Goal: Task Accomplishment & Management: Manage account settings

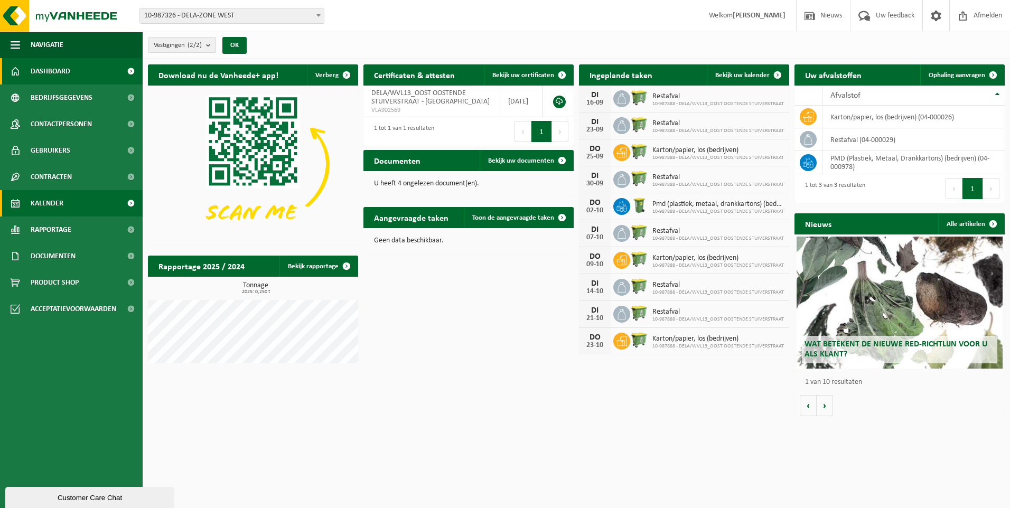
click at [76, 205] on link "Kalender" at bounding box center [71, 203] width 143 height 26
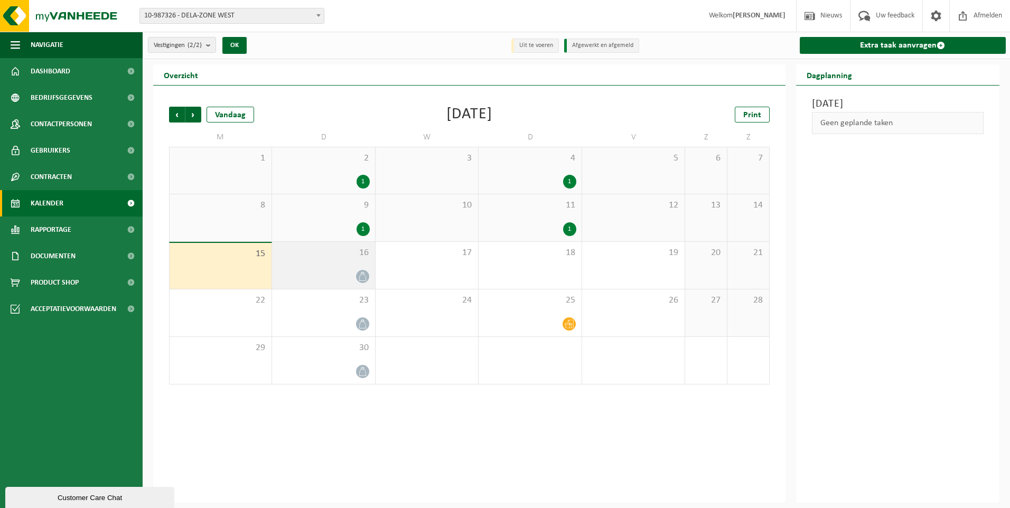
click at [361, 274] on icon at bounding box center [362, 276] width 9 height 9
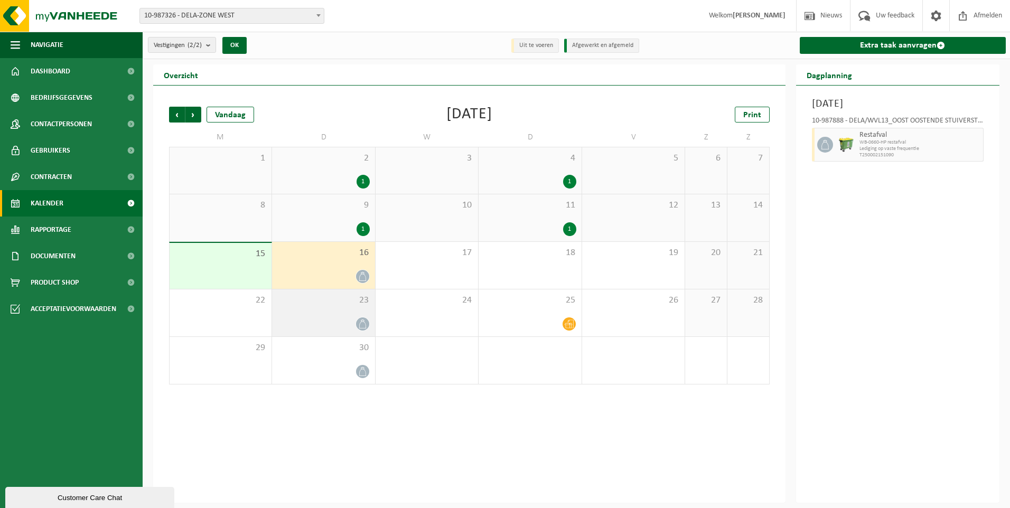
click at [362, 317] on div at bounding box center [363, 324] width 14 height 14
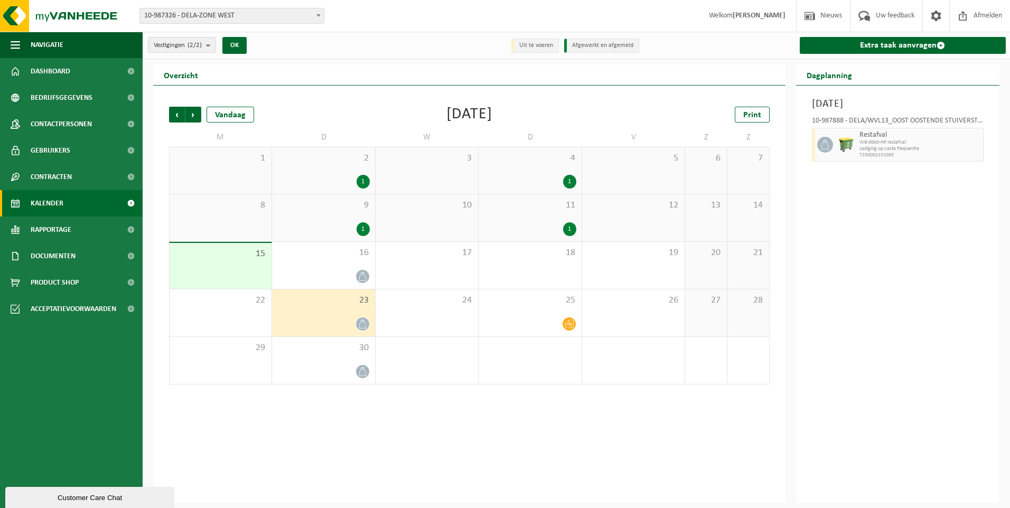
click at [361, 324] on icon at bounding box center [362, 324] width 9 height 9
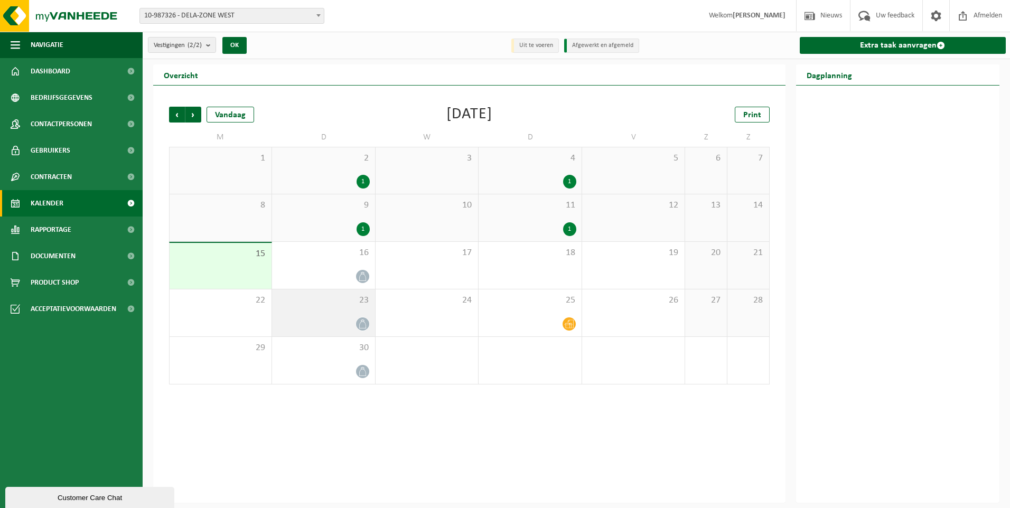
click at [361, 324] on icon at bounding box center [362, 324] width 9 height 9
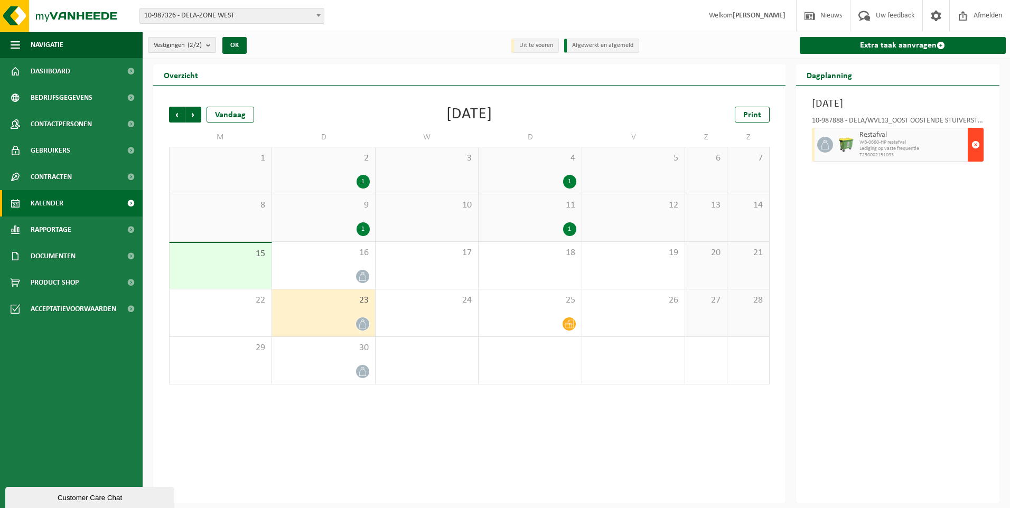
click at [976, 141] on span "button" at bounding box center [976, 144] width 8 height 21
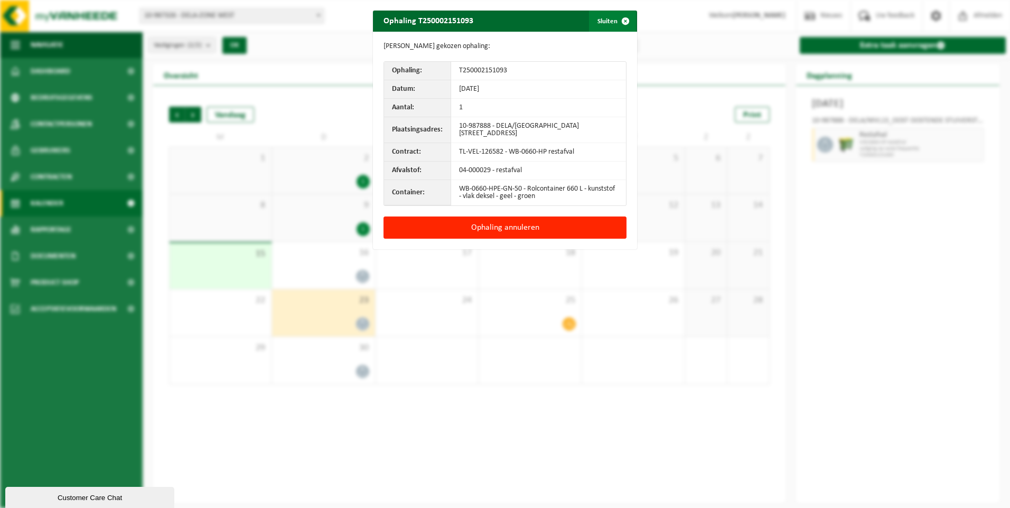
click at [625, 18] on span "button" at bounding box center [625, 21] width 21 height 21
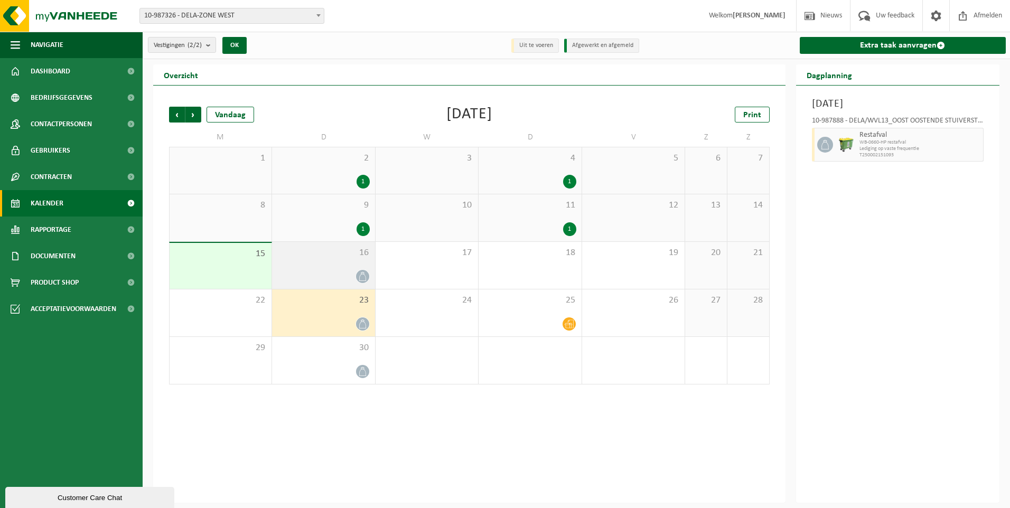
click at [363, 275] on icon at bounding box center [362, 276] width 9 height 9
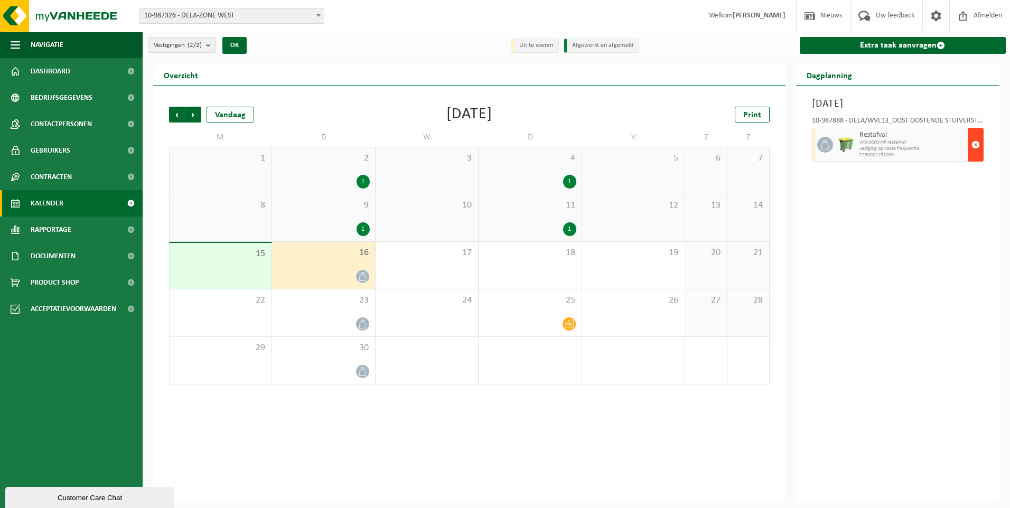
click at [976, 141] on span "button" at bounding box center [976, 144] width 8 height 21
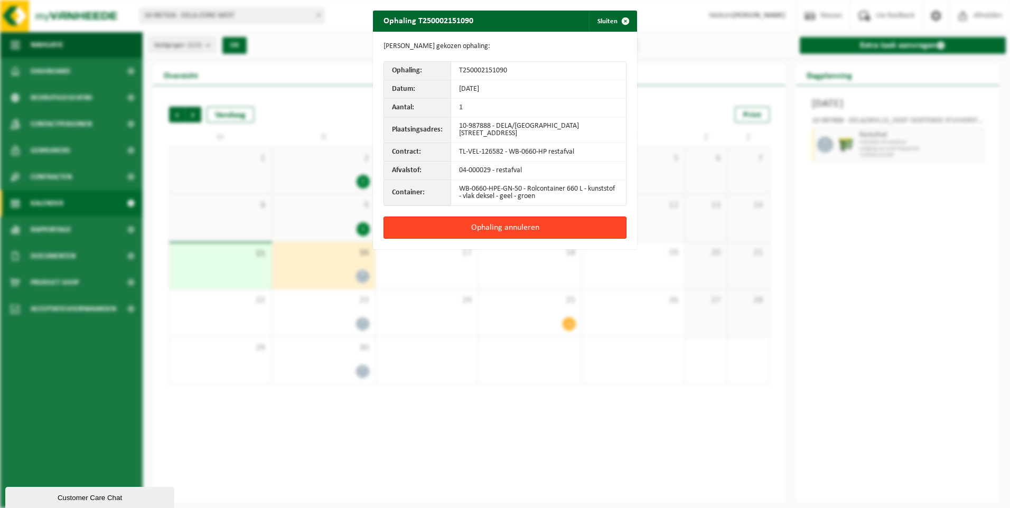
click at [477, 234] on button "Ophaling annuleren" at bounding box center [505, 228] width 243 height 22
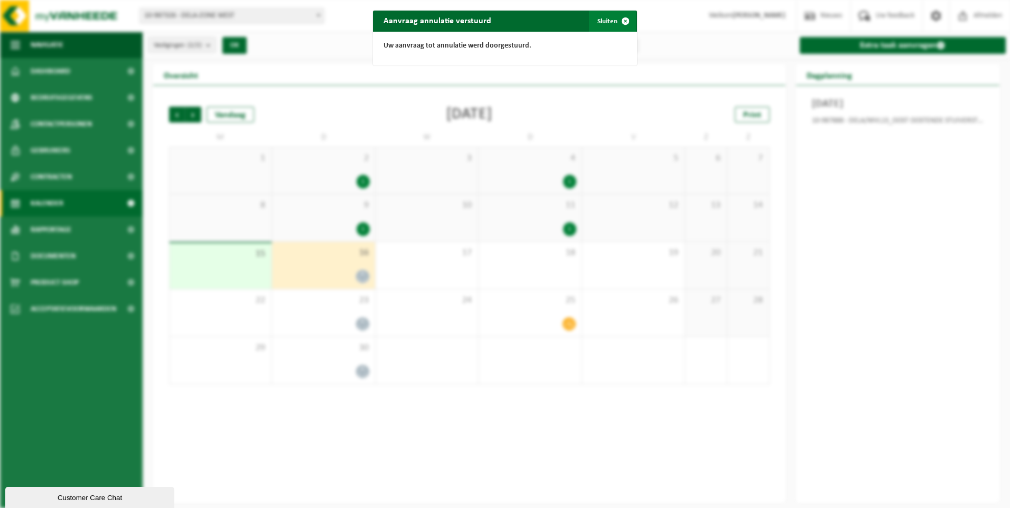
click at [623, 20] on span "button" at bounding box center [625, 21] width 21 height 21
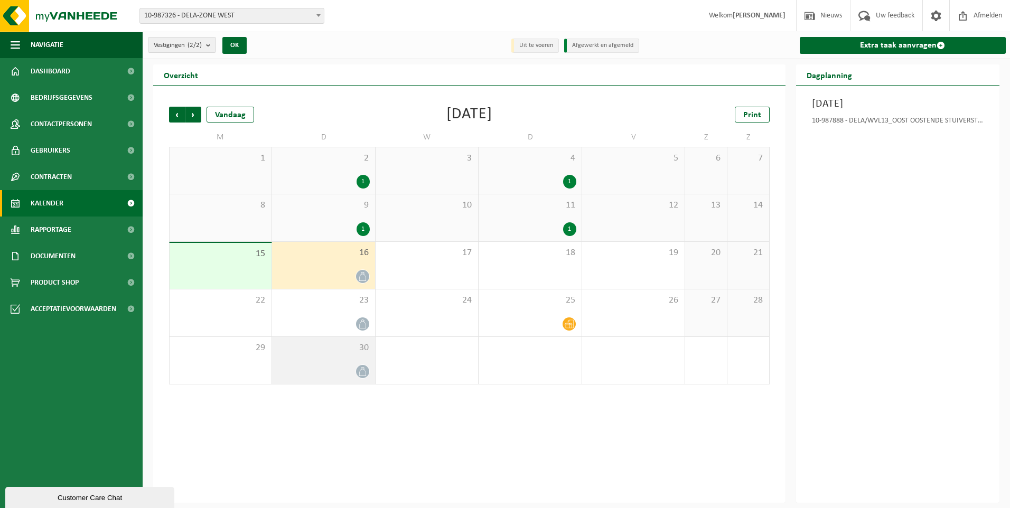
click at [361, 370] on icon at bounding box center [362, 371] width 9 height 9
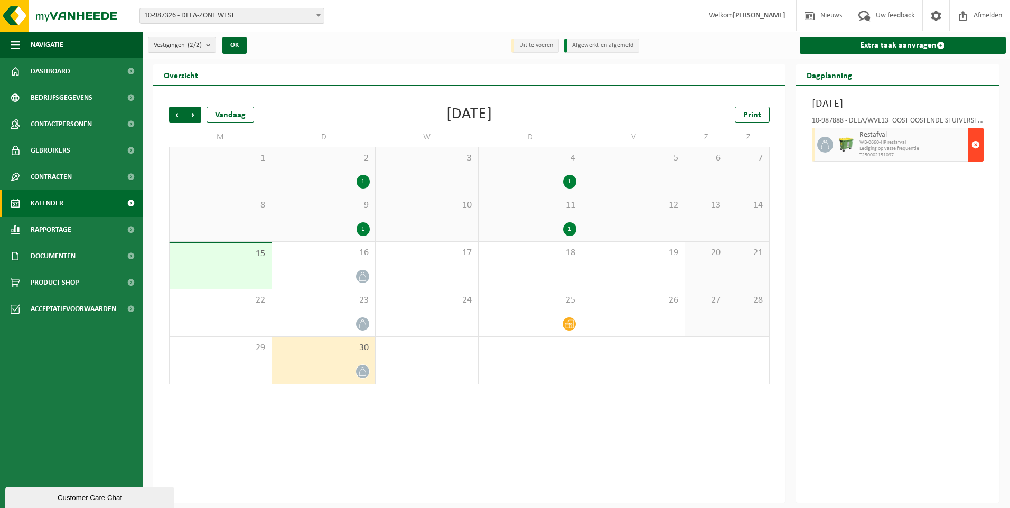
click at [976, 142] on span "button" at bounding box center [976, 144] width 8 height 21
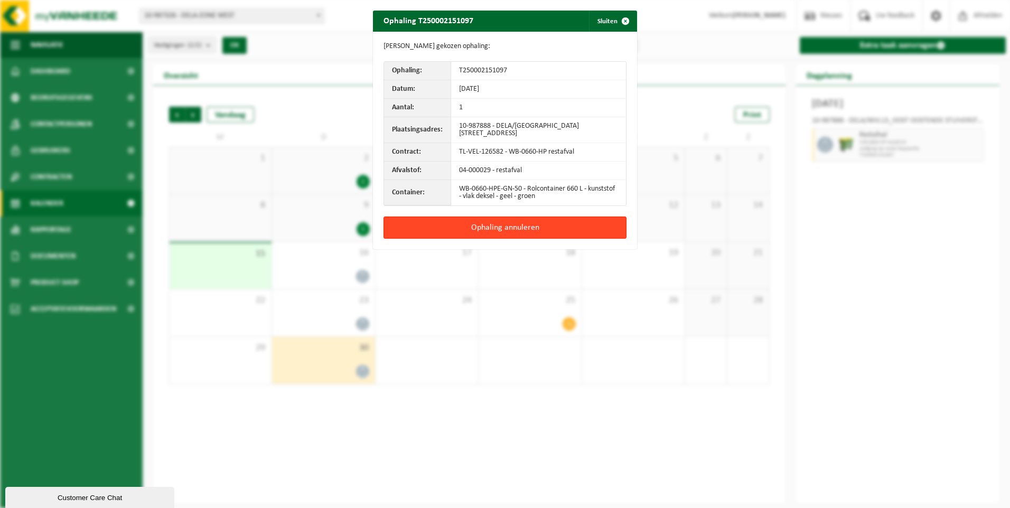
click at [492, 237] on button "Ophaling annuleren" at bounding box center [505, 228] width 243 height 22
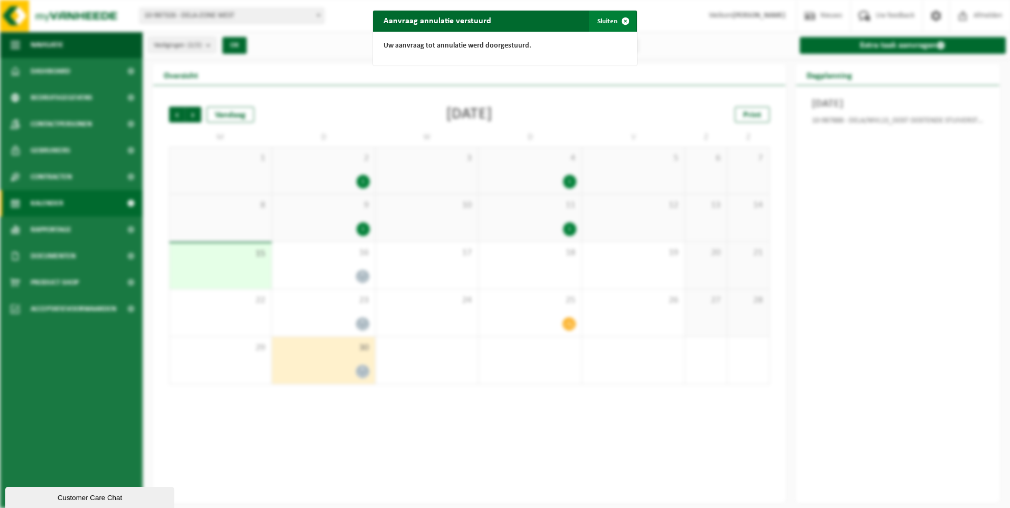
click at [609, 20] on button "Sluiten" at bounding box center [612, 21] width 47 height 21
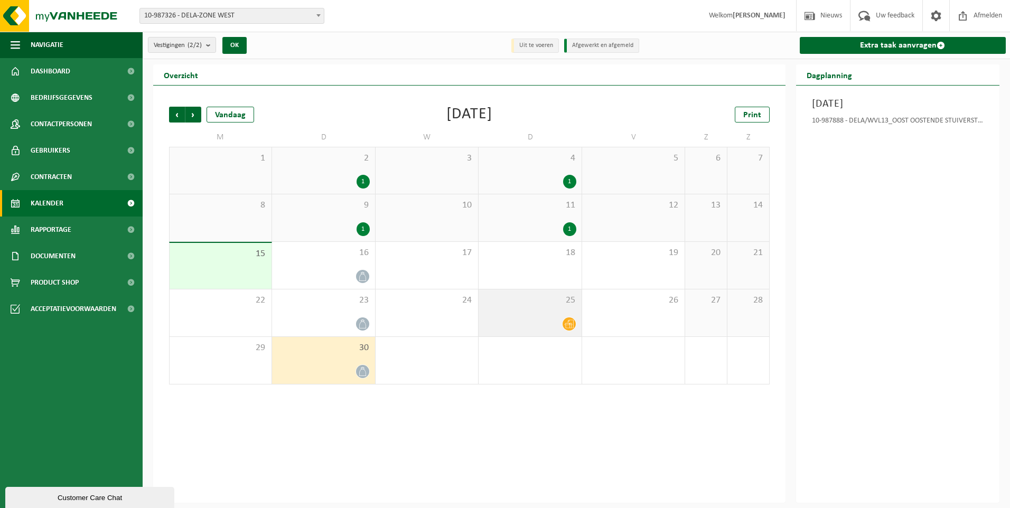
click at [558, 313] on div "25" at bounding box center [530, 313] width 102 height 47
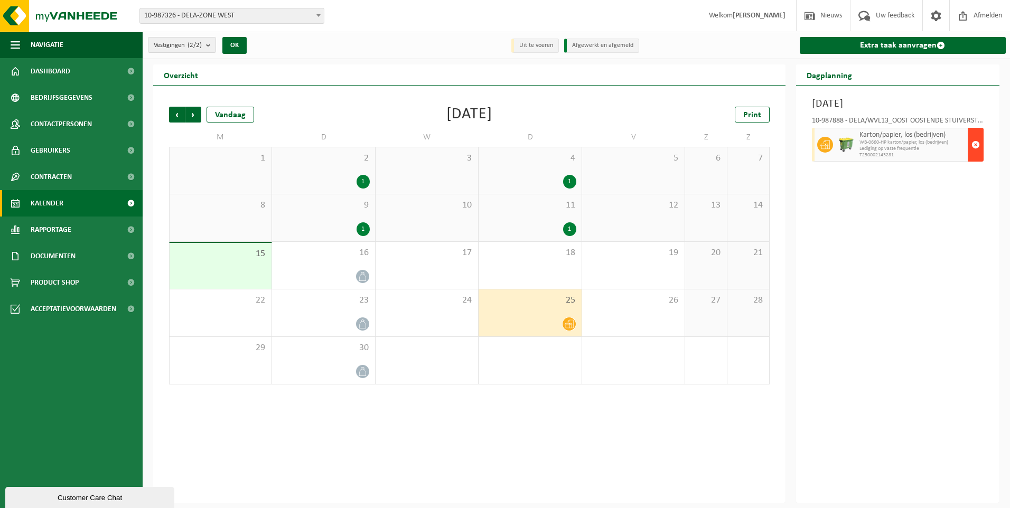
click at [977, 141] on span "button" at bounding box center [976, 144] width 8 height 21
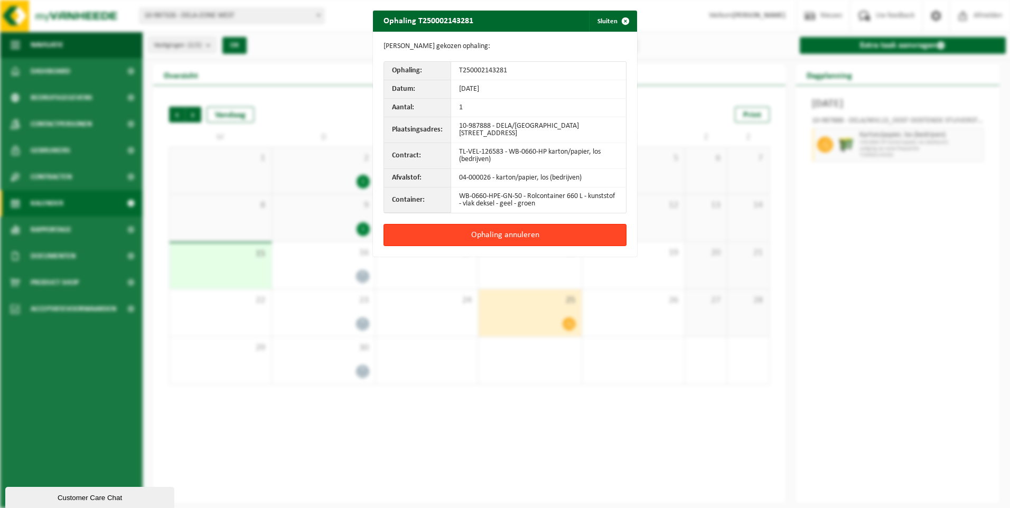
click at [530, 242] on button "Ophaling annuleren" at bounding box center [505, 235] width 243 height 22
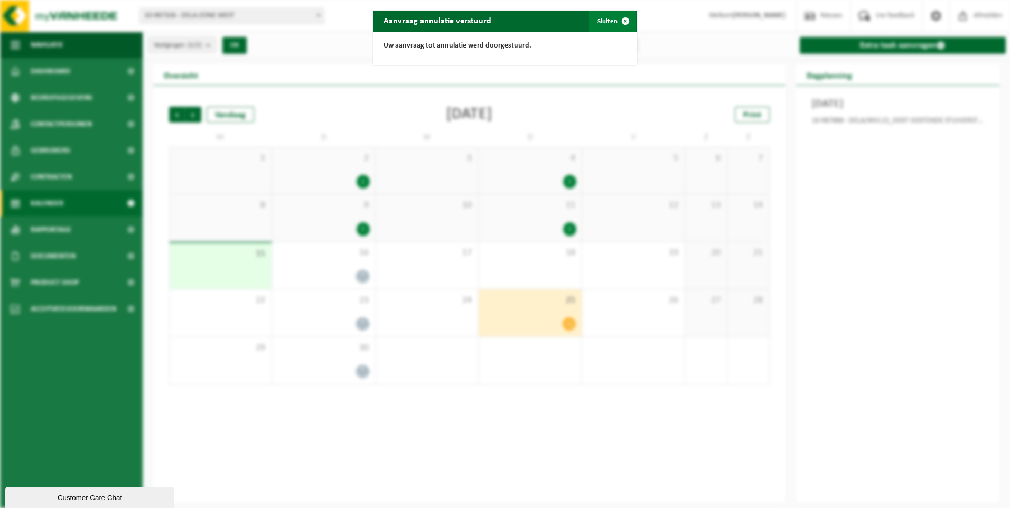
click at [618, 20] on span "button" at bounding box center [625, 21] width 21 height 21
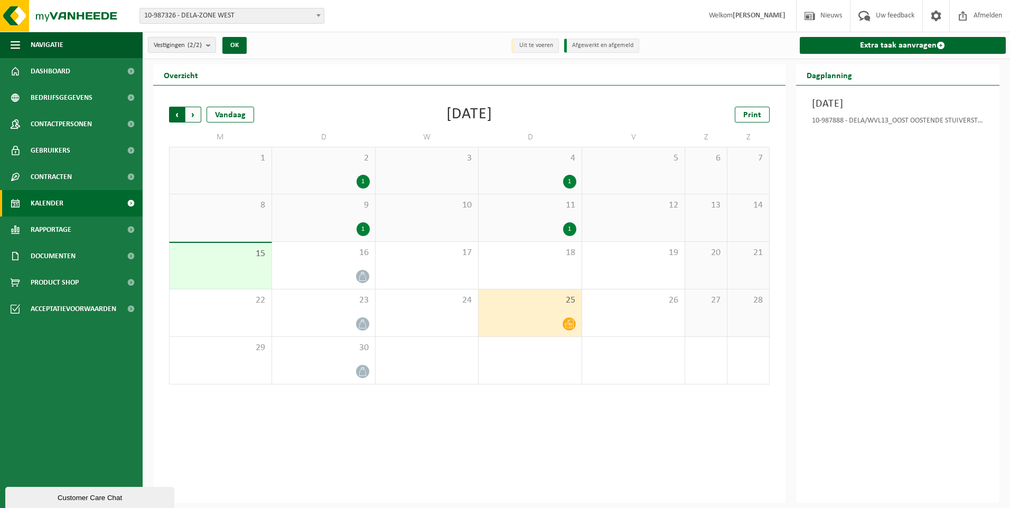
click at [194, 112] on span "Volgende" at bounding box center [193, 115] width 16 height 16
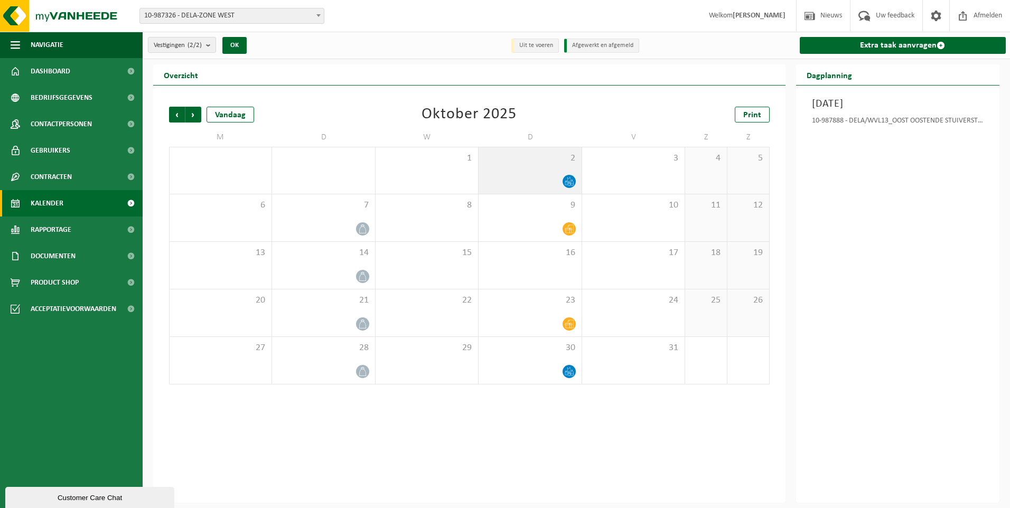
click at [560, 169] on div "2" at bounding box center [530, 170] width 102 height 46
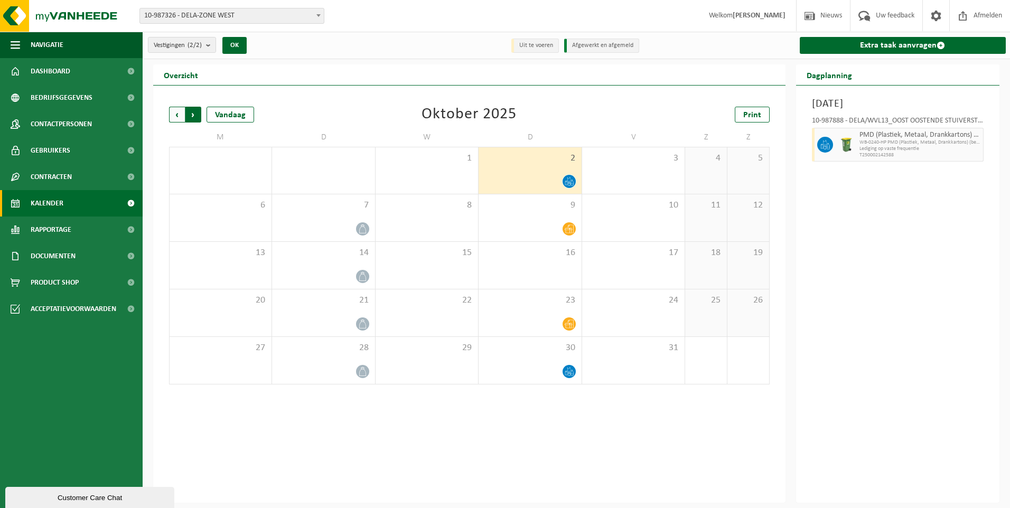
click at [171, 116] on span "Vorige" at bounding box center [177, 115] width 16 height 16
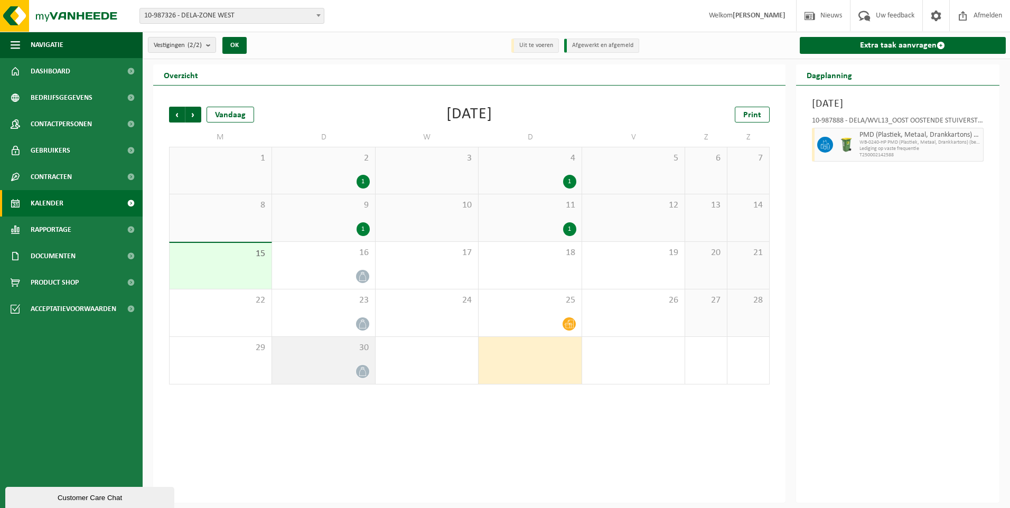
click at [359, 366] on span at bounding box center [362, 371] width 13 height 13
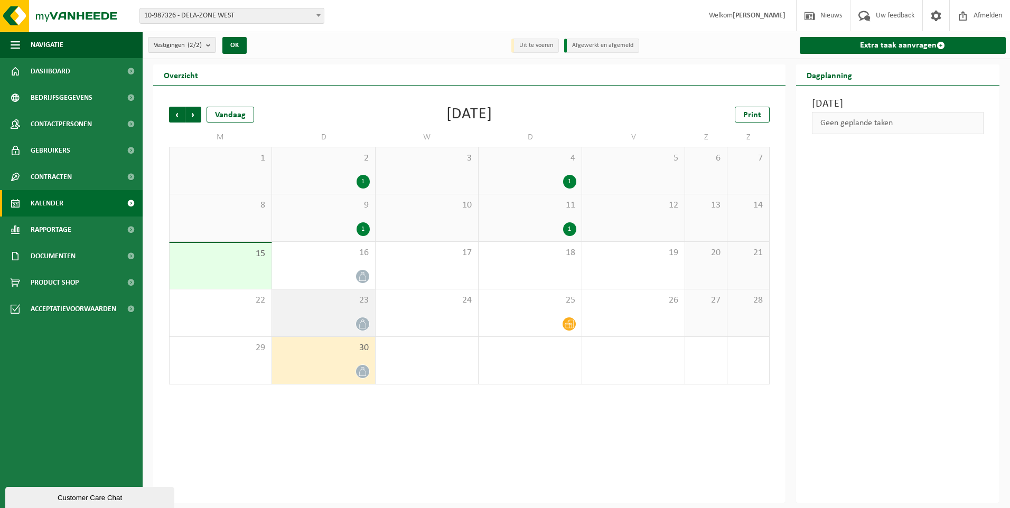
click at [356, 313] on div "23" at bounding box center [323, 313] width 102 height 47
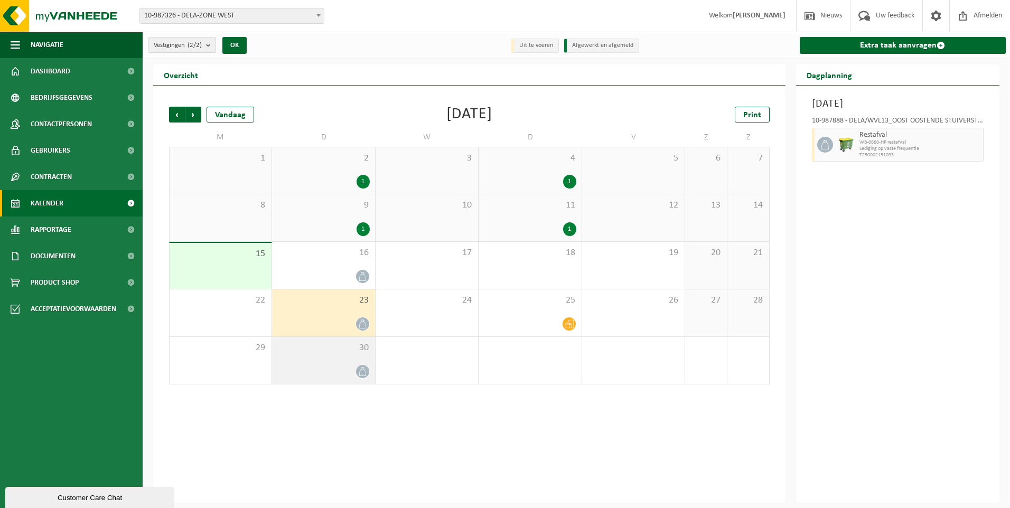
click at [361, 368] on icon at bounding box center [362, 371] width 9 height 9
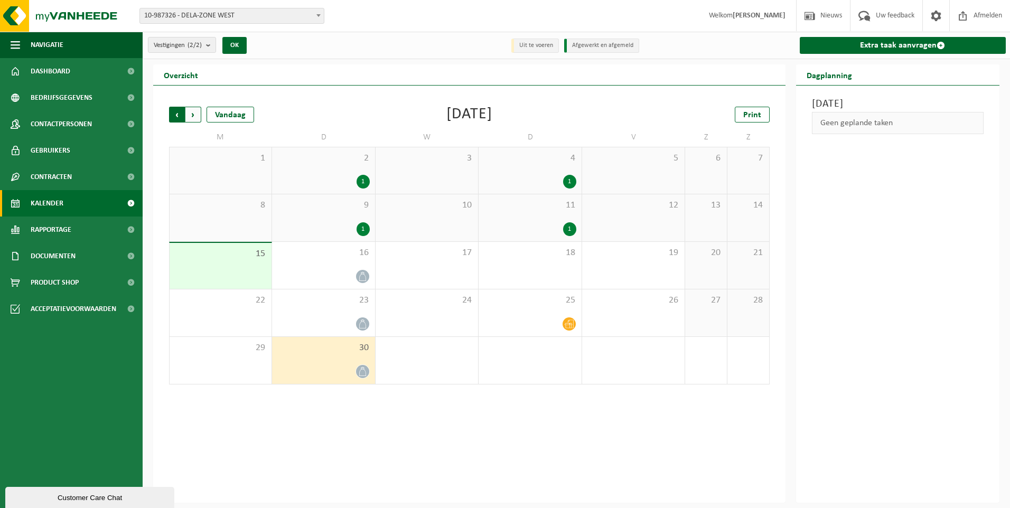
click at [193, 117] on span "Volgende" at bounding box center [193, 115] width 16 height 16
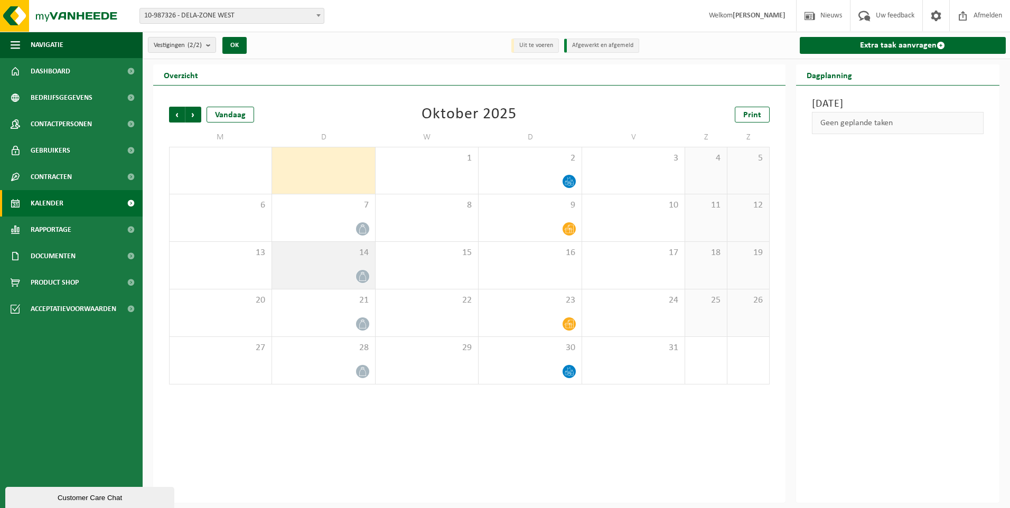
click at [361, 276] on icon at bounding box center [362, 276] width 9 height 9
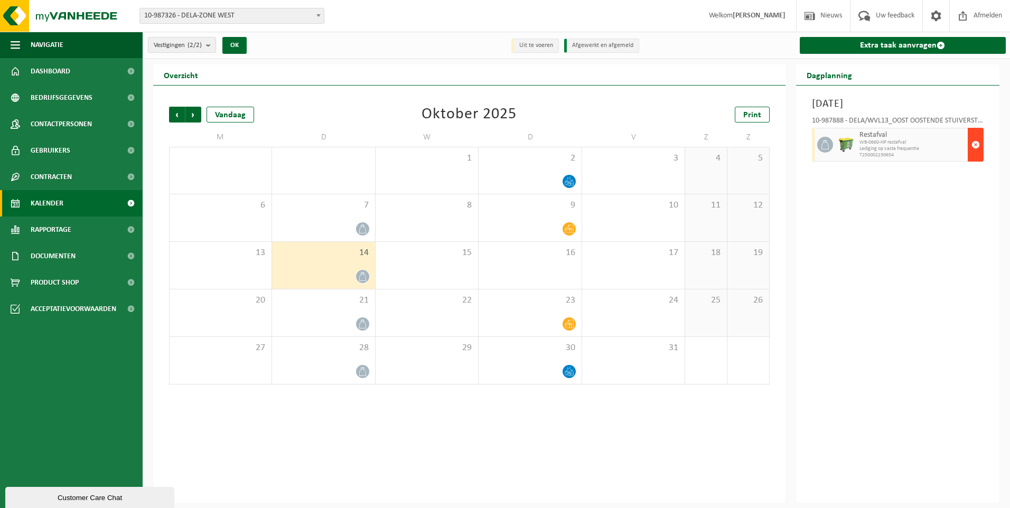
click at [975, 143] on span "button" at bounding box center [976, 144] width 8 height 21
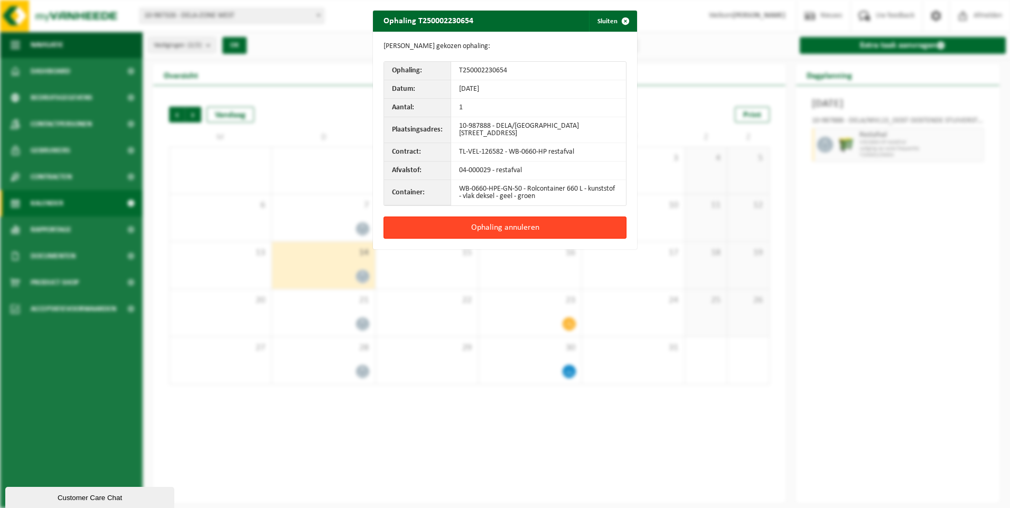
click at [514, 231] on button "Ophaling annuleren" at bounding box center [505, 228] width 243 height 22
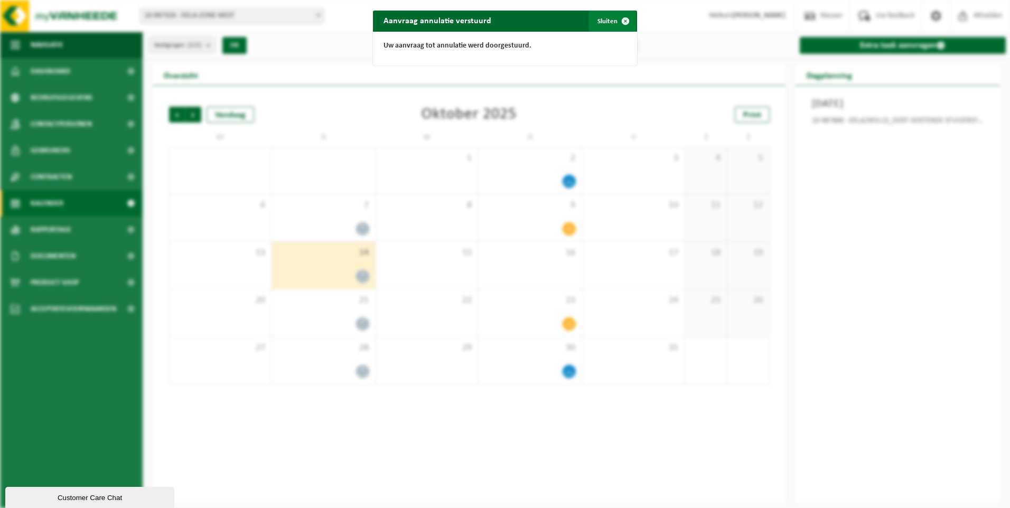
click at [617, 16] on span "button" at bounding box center [625, 21] width 21 height 21
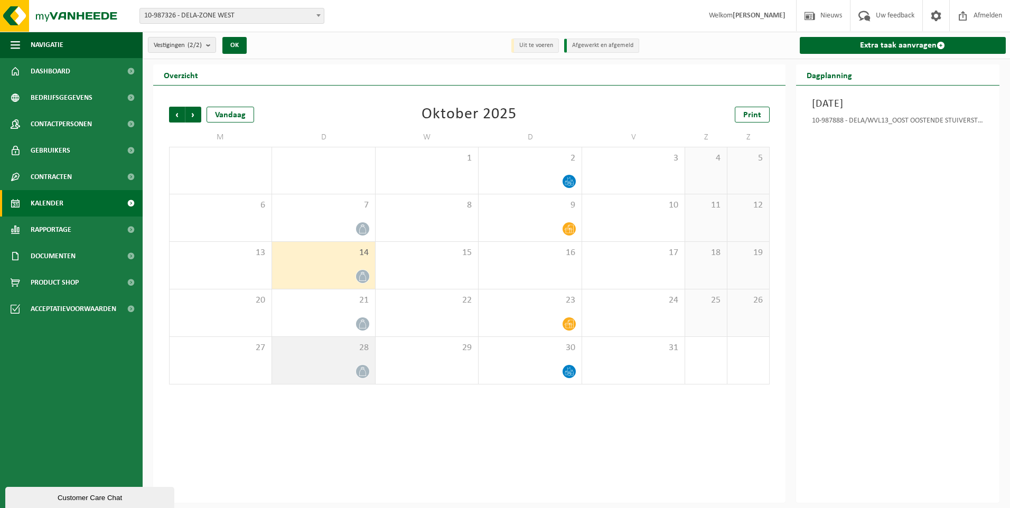
click at [364, 369] on icon at bounding box center [362, 371] width 9 height 9
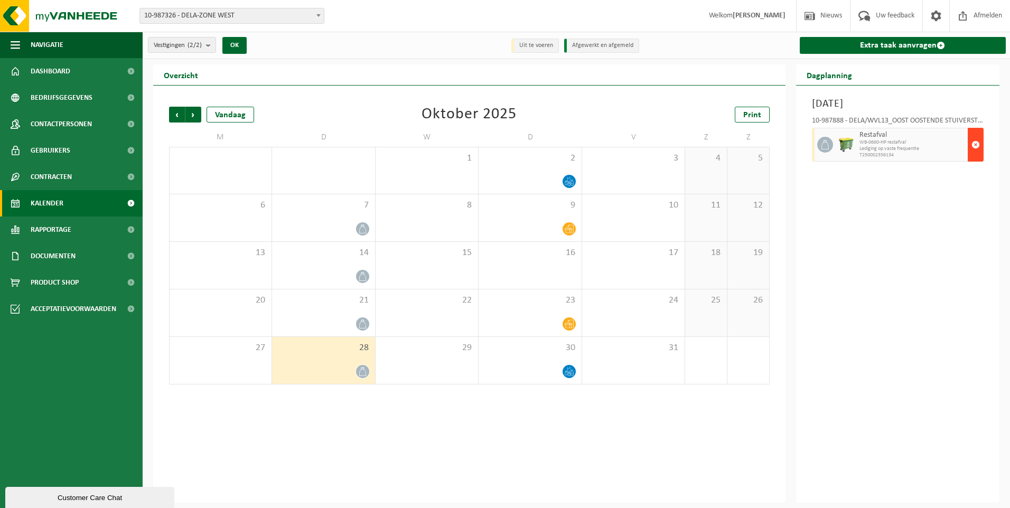
click at [974, 144] on span "button" at bounding box center [976, 144] width 8 height 21
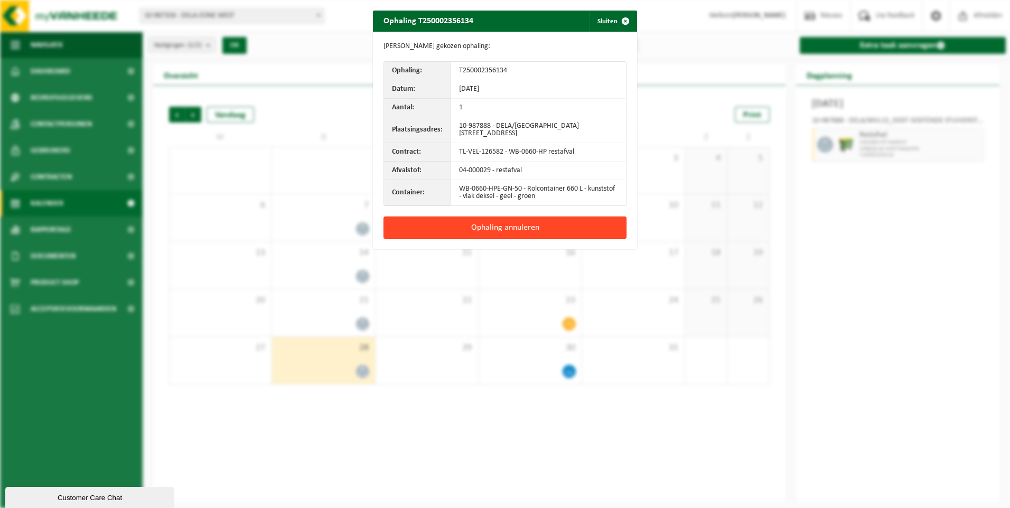
click at [539, 235] on button "Ophaling annuleren" at bounding box center [505, 228] width 243 height 22
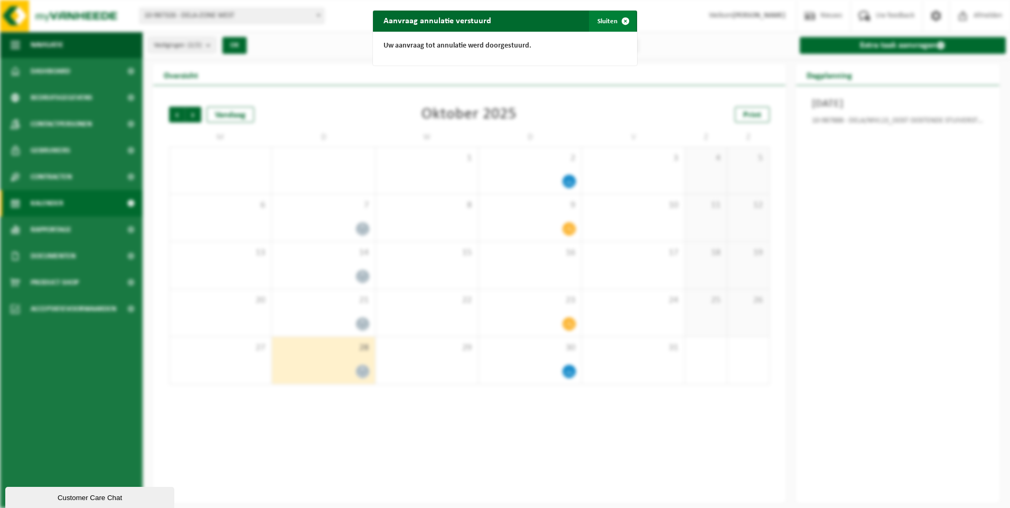
click at [615, 21] on span "button" at bounding box center [625, 21] width 21 height 21
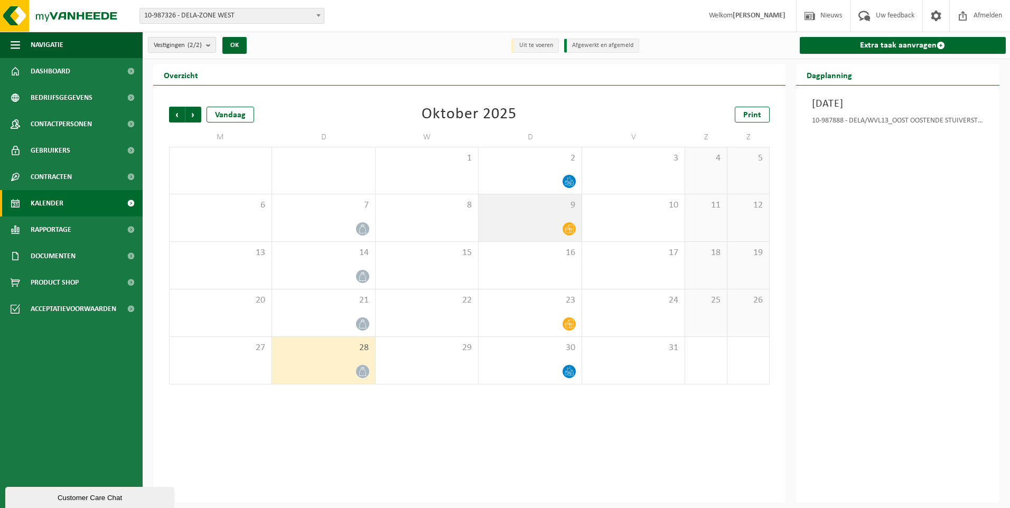
click at [568, 229] on icon at bounding box center [569, 229] width 9 height 9
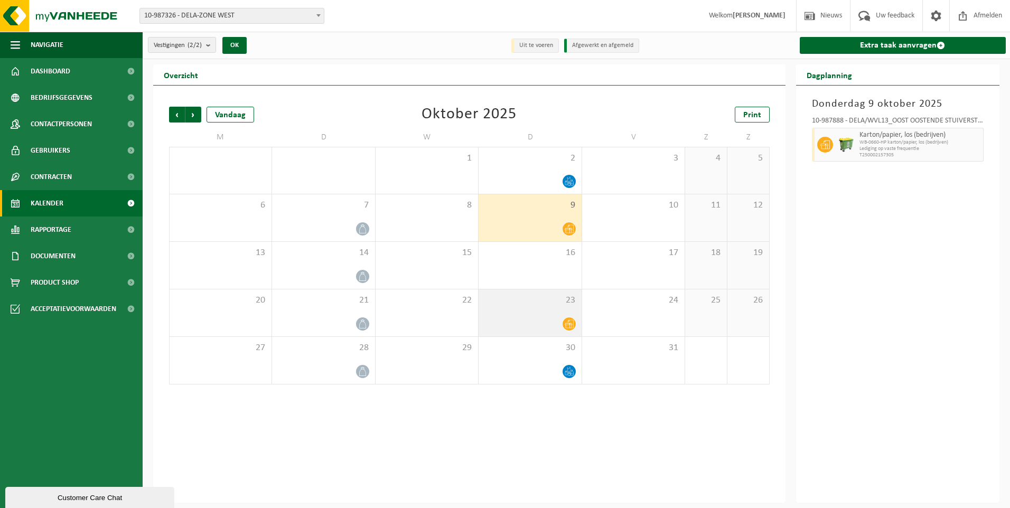
click at [567, 318] on span at bounding box center [569, 324] width 13 height 13
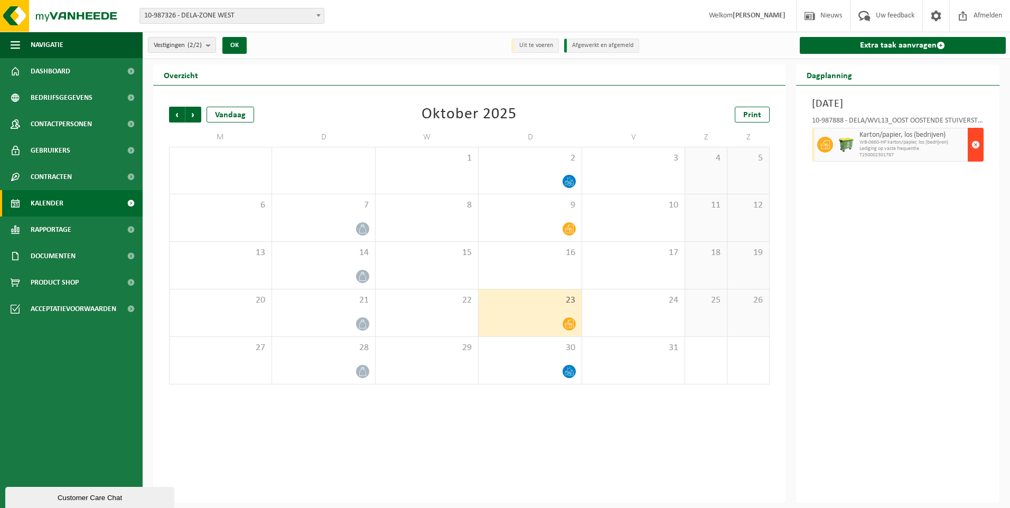
click at [975, 147] on span "button" at bounding box center [976, 144] width 8 height 21
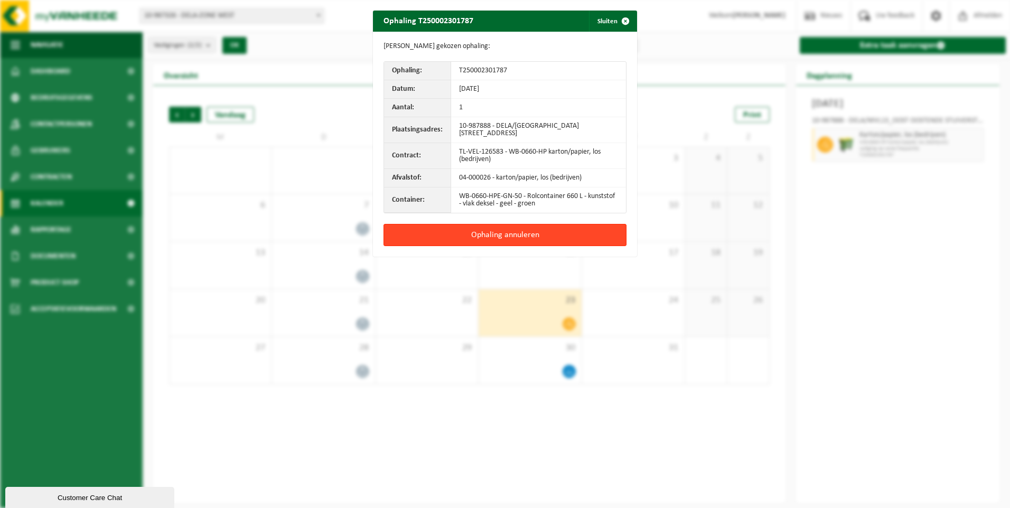
click at [505, 240] on button "Ophaling annuleren" at bounding box center [505, 235] width 243 height 22
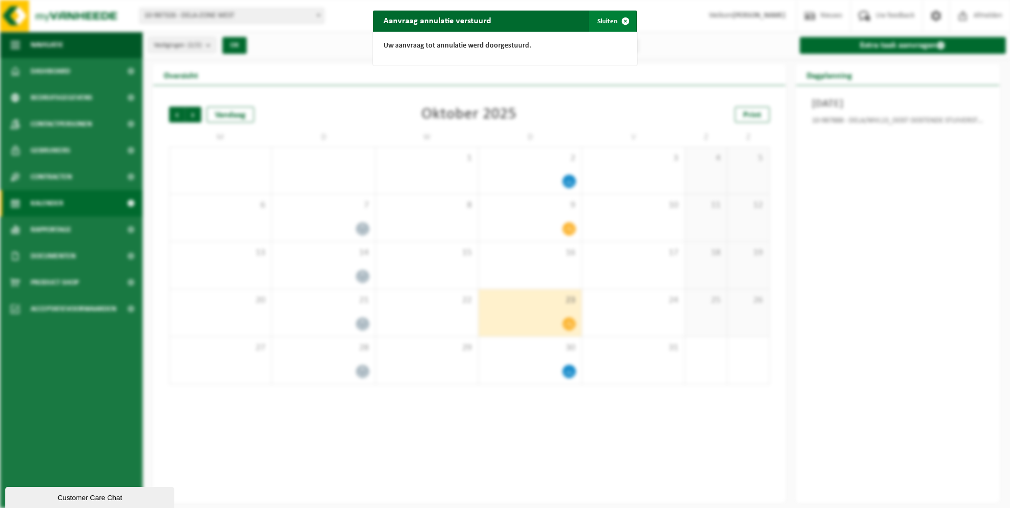
click at [615, 24] on span "button" at bounding box center [625, 21] width 21 height 21
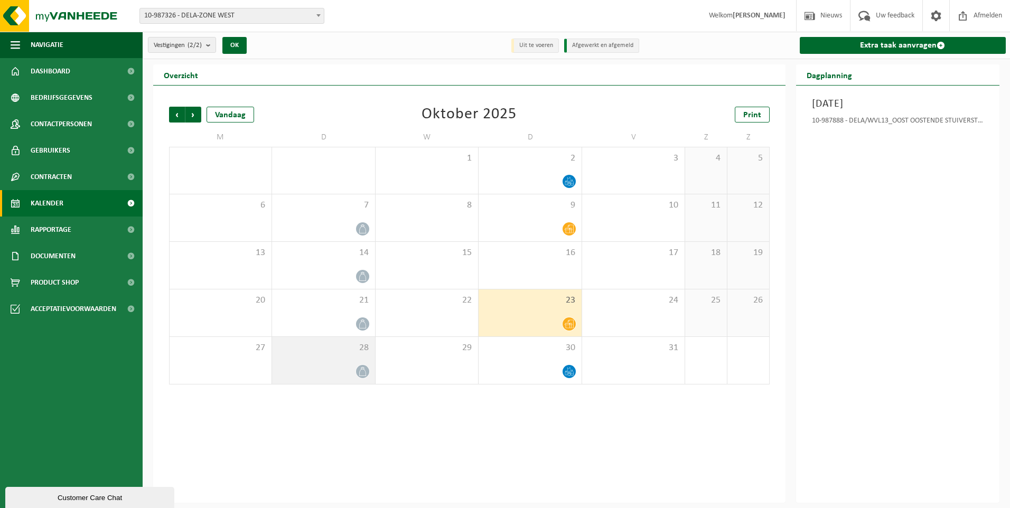
click at [352, 367] on div at bounding box center [323, 372] width 92 height 14
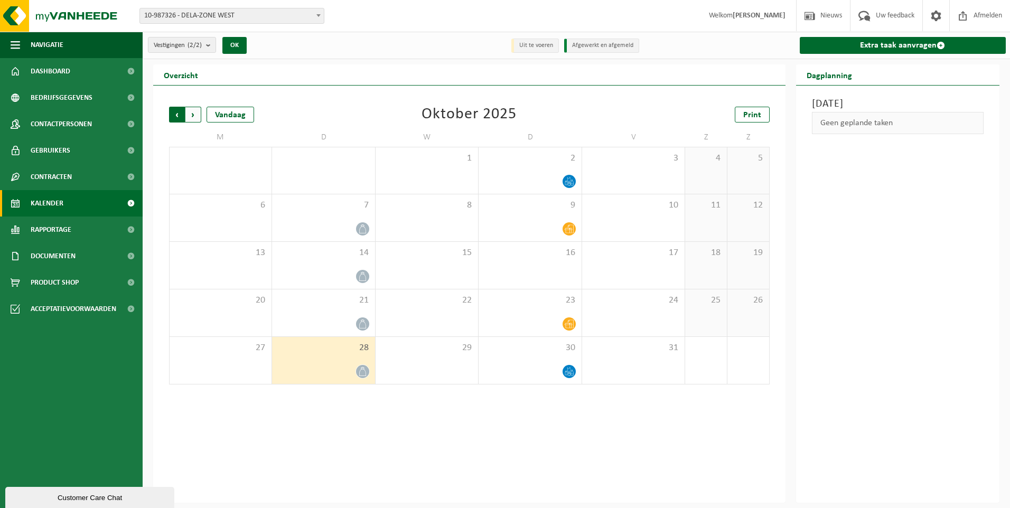
click at [192, 116] on span "Volgende" at bounding box center [193, 115] width 16 height 16
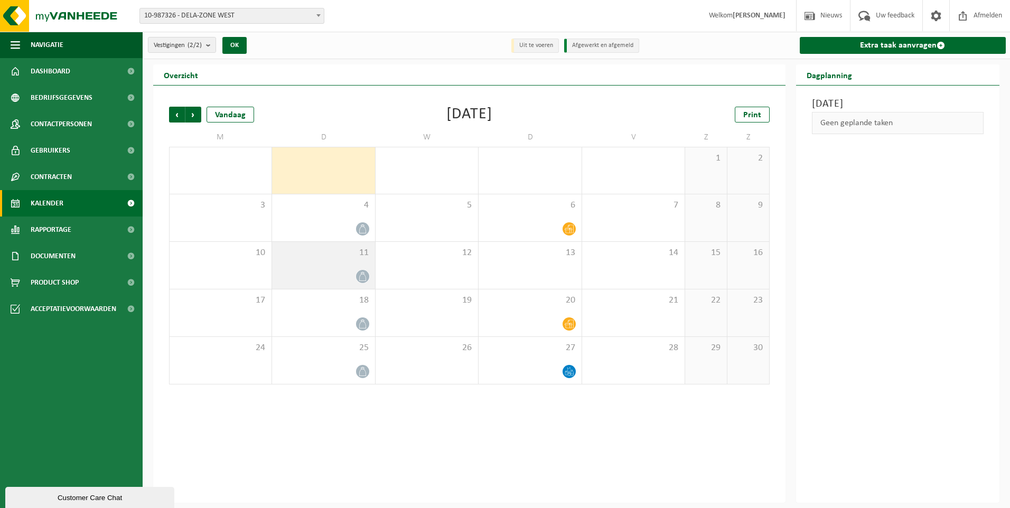
click at [356, 276] on span at bounding box center [362, 276] width 13 height 13
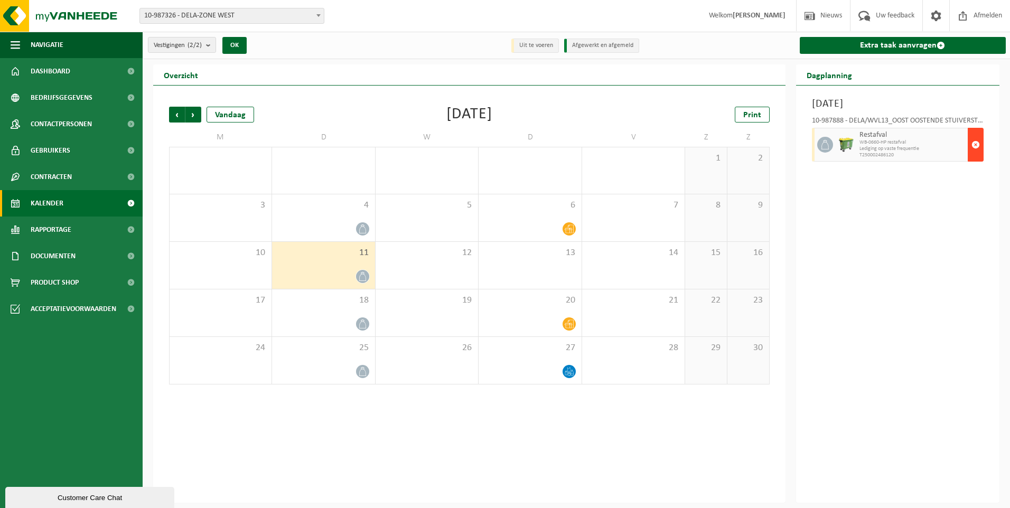
click at [971, 137] on button "button" at bounding box center [976, 145] width 16 height 34
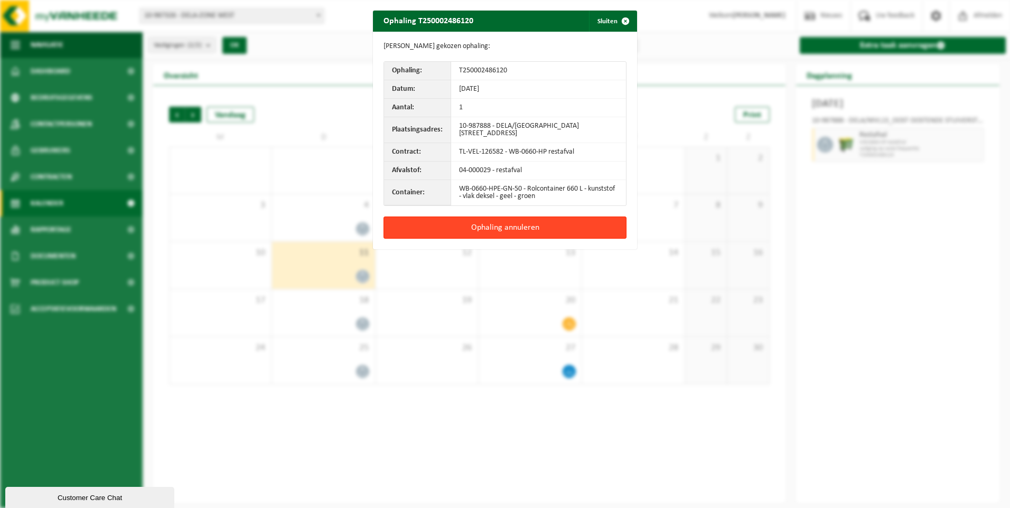
click at [509, 237] on button "Ophaling annuleren" at bounding box center [505, 228] width 243 height 22
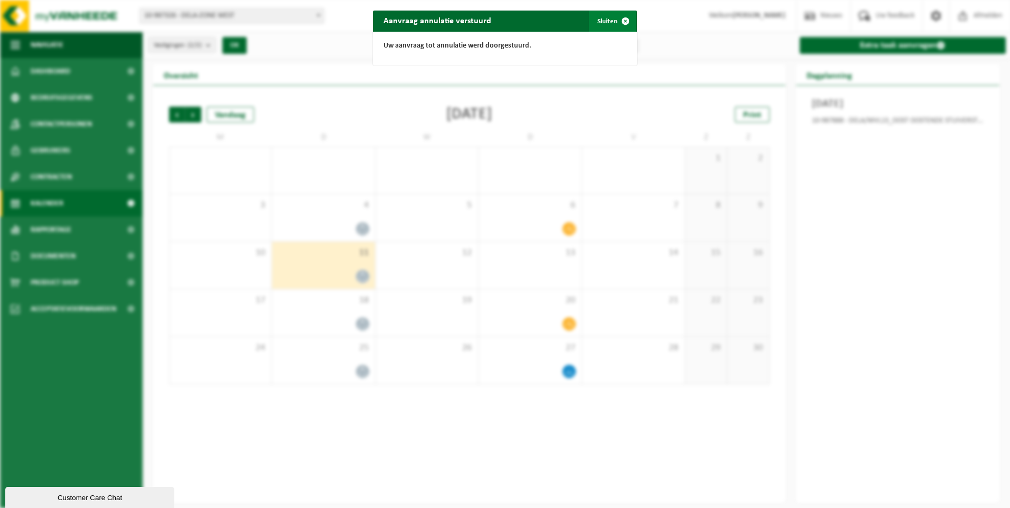
click at [615, 20] on span "button" at bounding box center [625, 21] width 21 height 21
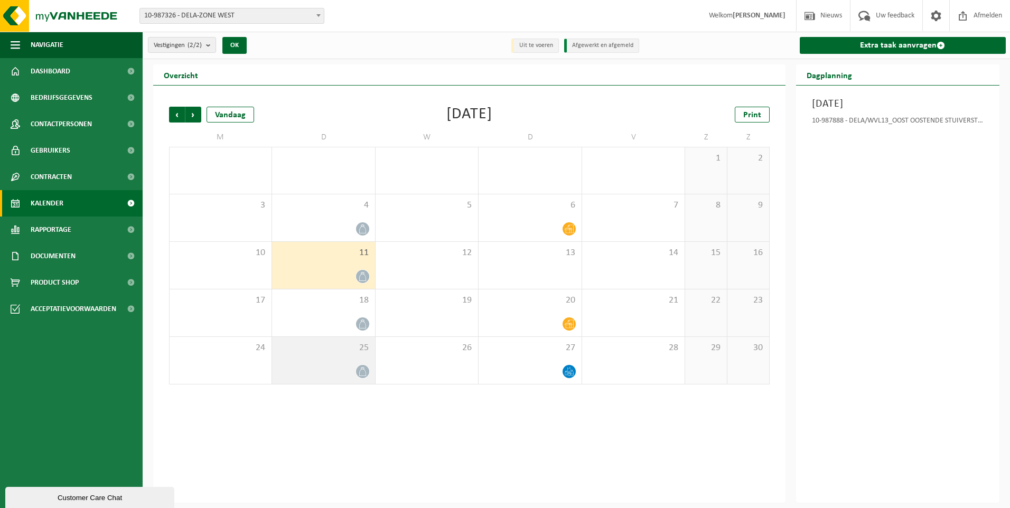
click at [360, 368] on icon at bounding box center [362, 371] width 9 height 9
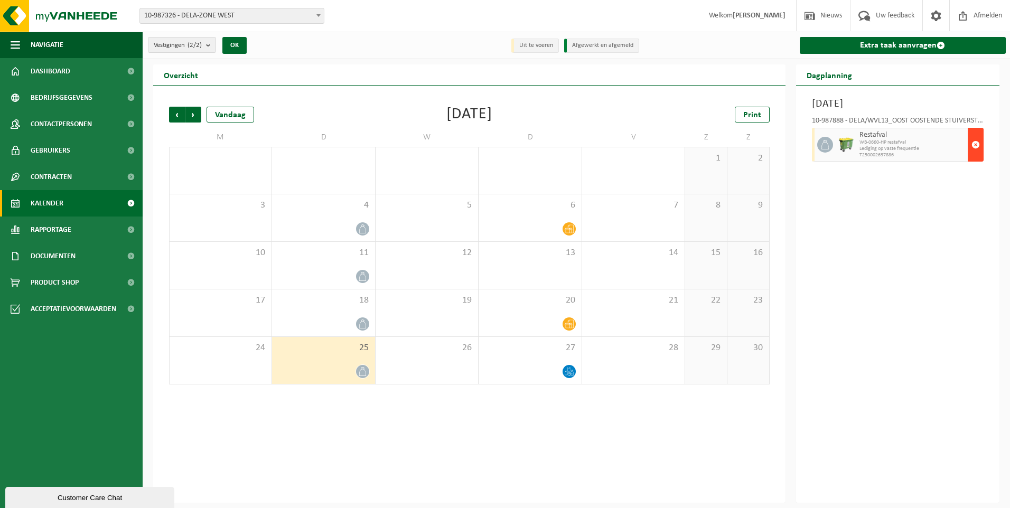
click at [973, 143] on span "button" at bounding box center [976, 144] width 8 height 21
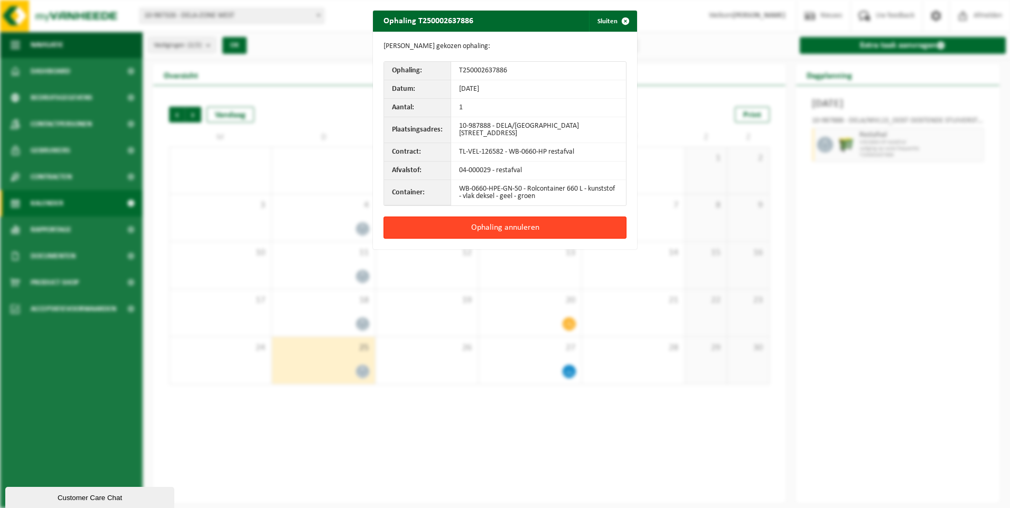
click at [518, 234] on button "Ophaling annuleren" at bounding box center [505, 228] width 243 height 22
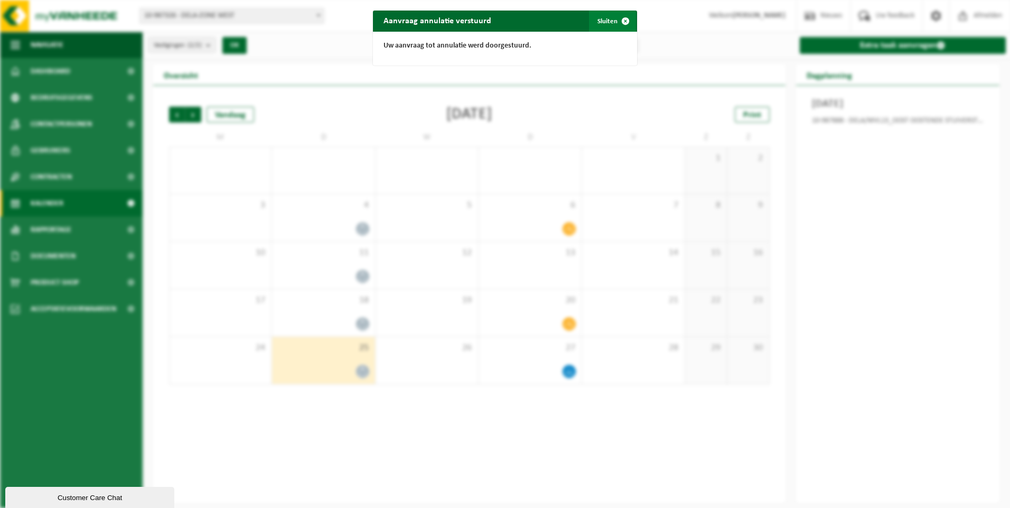
click at [615, 20] on span "button" at bounding box center [625, 21] width 21 height 21
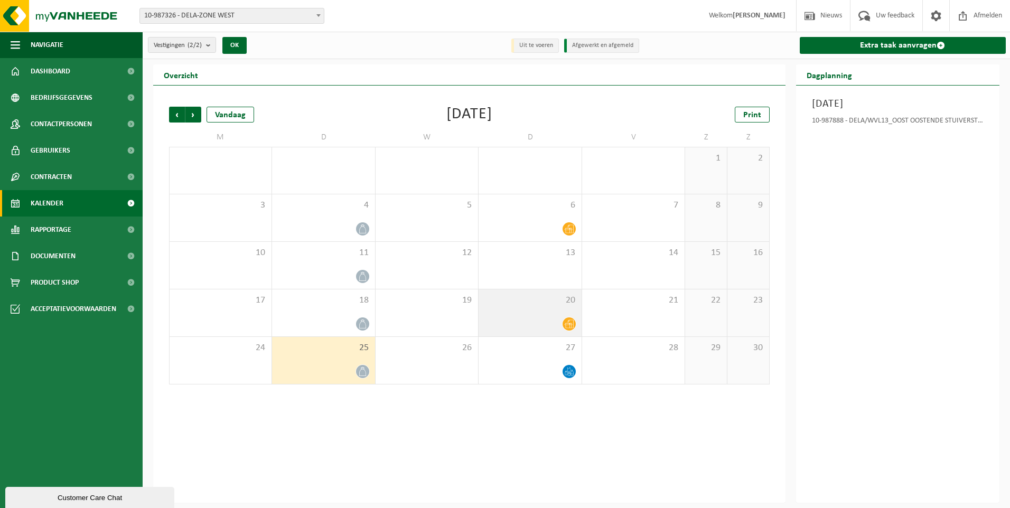
click at [567, 321] on icon at bounding box center [569, 324] width 9 height 9
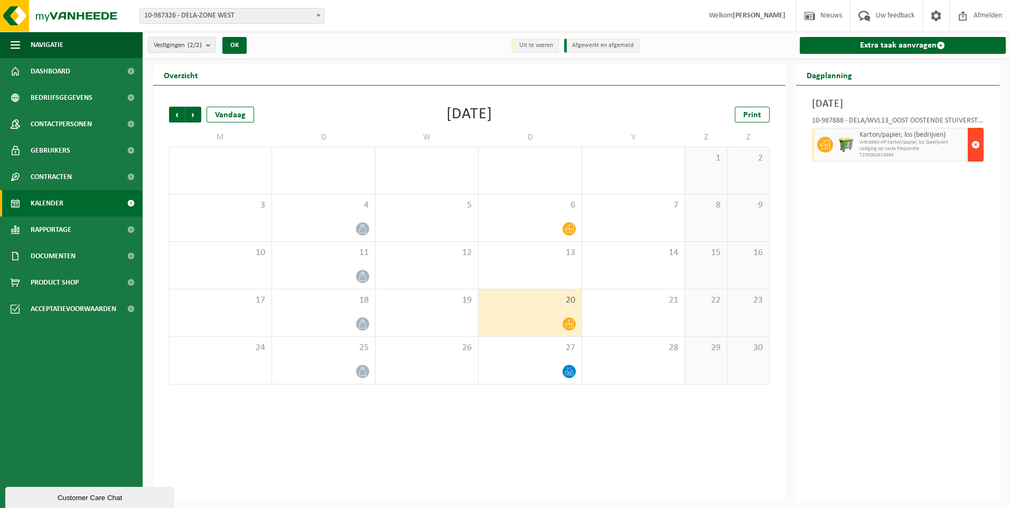
click at [976, 142] on span "button" at bounding box center [976, 144] width 8 height 21
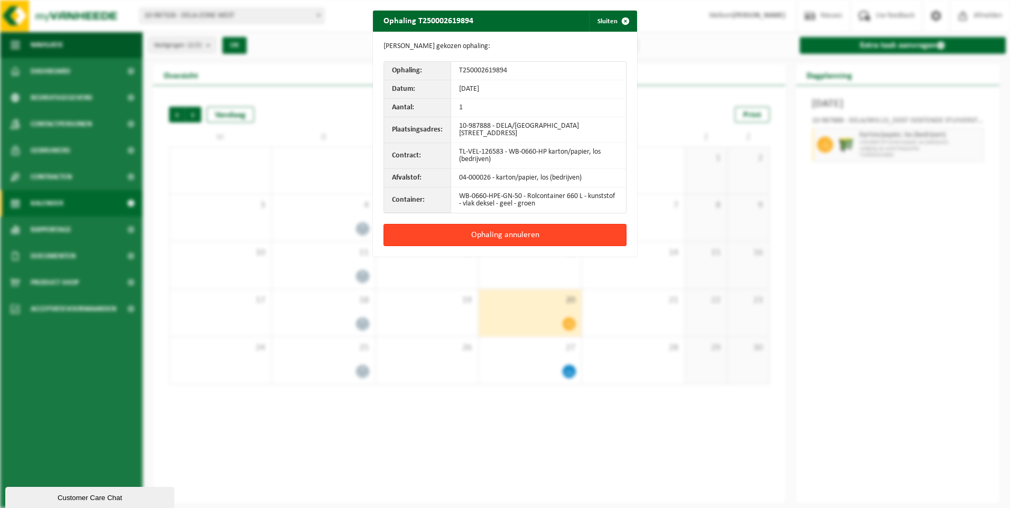
click at [523, 242] on button "Ophaling annuleren" at bounding box center [505, 235] width 243 height 22
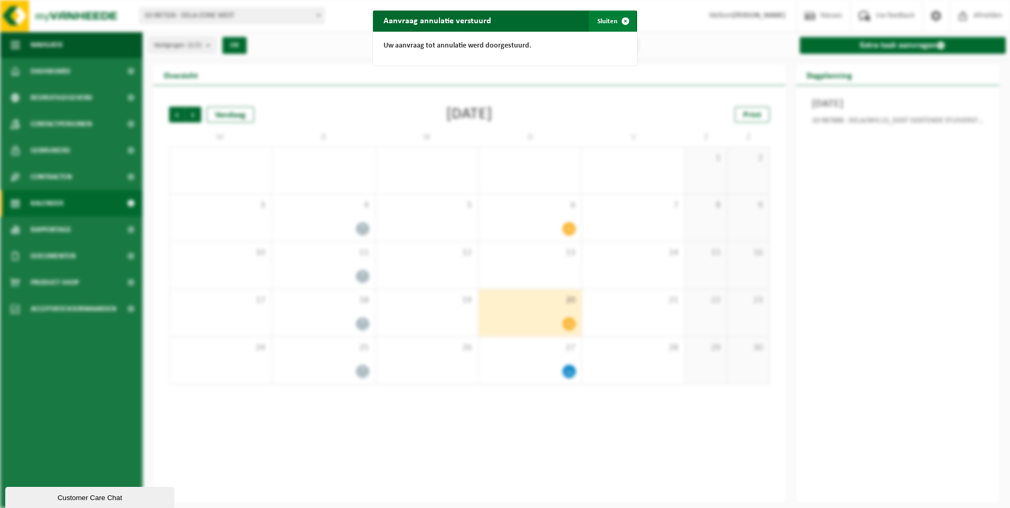
click at [608, 21] on button "Sluiten" at bounding box center [612, 21] width 47 height 21
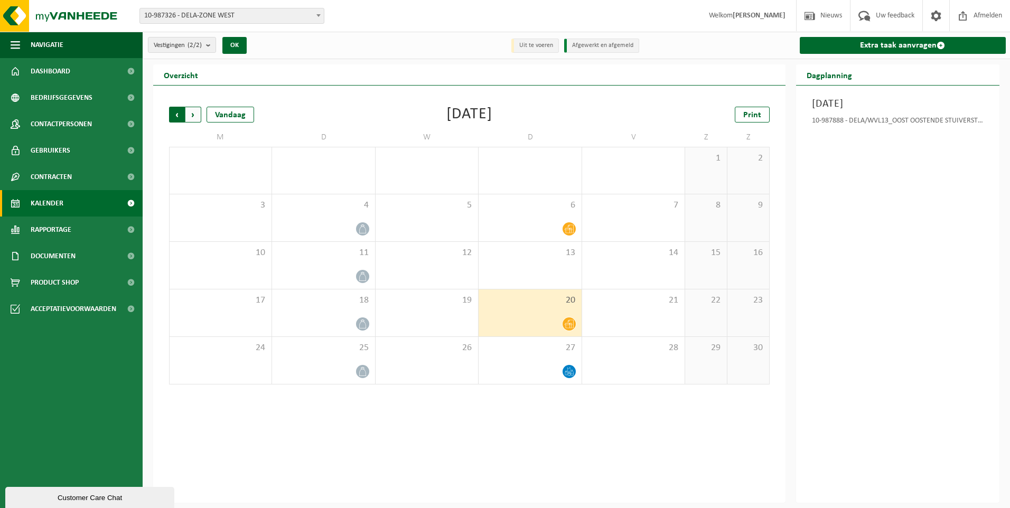
click at [194, 115] on span "Volgende" at bounding box center [193, 115] width 16 height 16
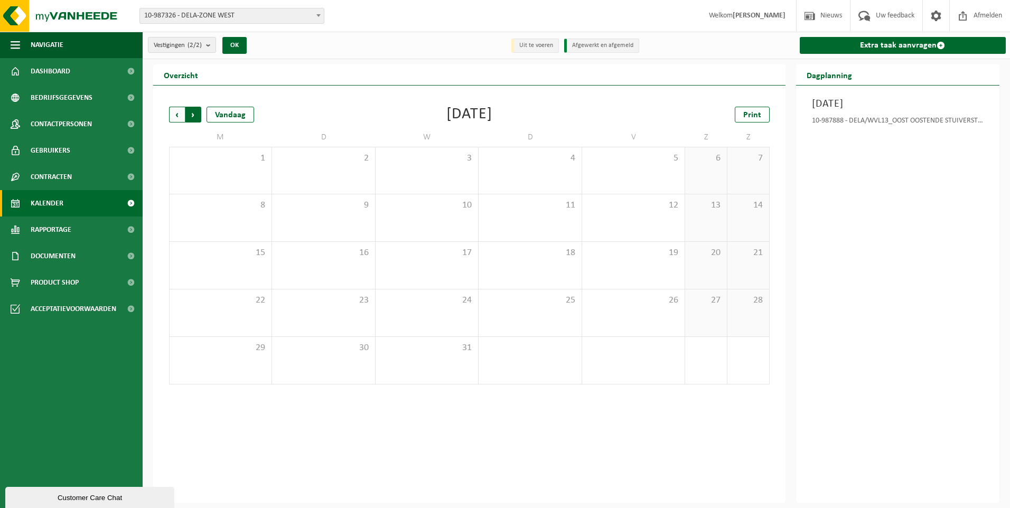
click at [176, 114] on span "Vorige" at bounding box center [177, 115] width 16 height 16
